Goal: Information Seeking & Learning: Stay updated

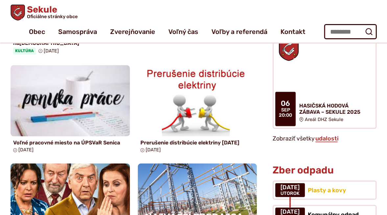
scroll to position [412, 0]
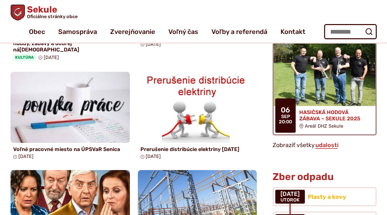
click at [342, 109] on h4 "HASIČSKÁ HODOVÁ ZÁBAVA – SEKULE 2025" at bounding box center [335, 115] width 71 height 13
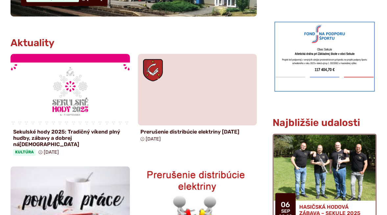
scroll to position [318, 0]
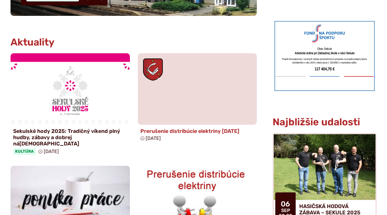
click at [209, 130] on h4 "Prerušenie distribúcie elektriny [DATE]" at bounding box center [198, 131] width 114 height 6
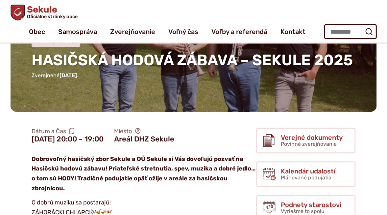
scroll to position [55, 0]
